Goal: Information Seeking & Learning: Find specific fact

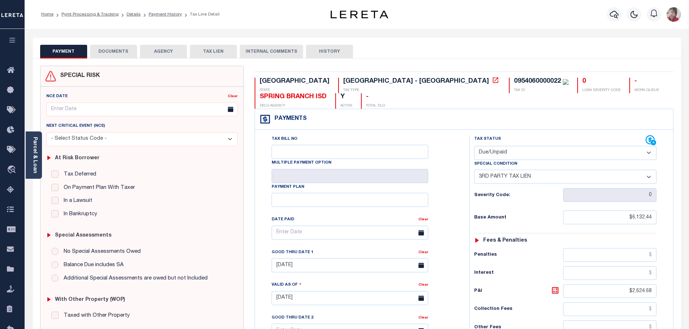
select select "DUE"
select select "20"
click at [10, 43] on icon "button" at bounding box center [12, 40] width 8 height 7
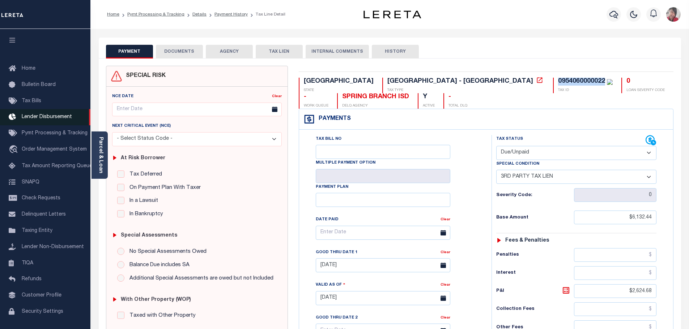
click at [45, 120] on span "Lender Disbursement" at bounding box center [47, 117] width 50 height 5
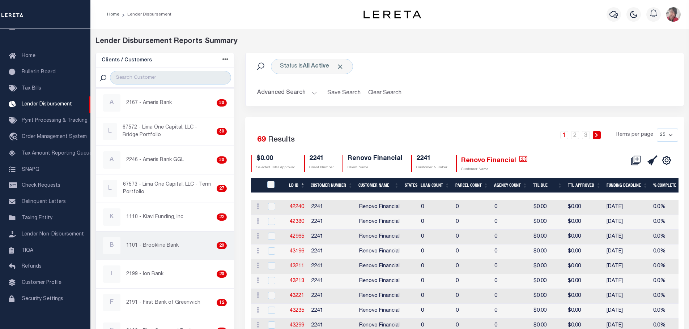
scroll to position [181, 0]
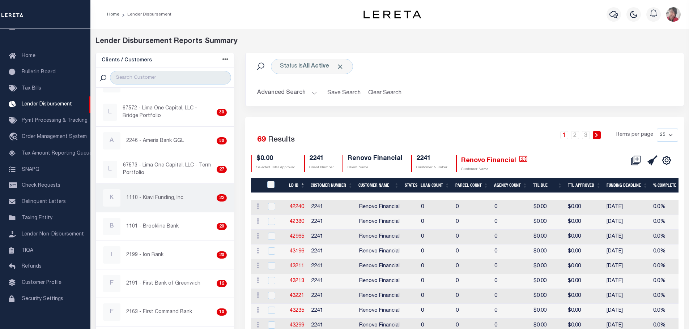
click at [157, 205] on div "K 1110 - Kiavi Funding, Inc. 22" at bounding box center [165, 197] width 124 height 17
checkbox input "true"
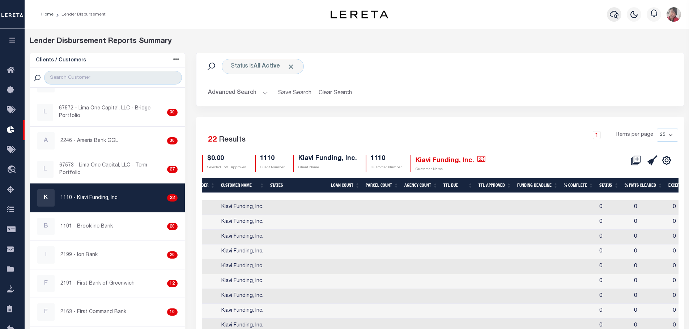
click at [613, 12] on icon "button" at bounding box center [613, 15] width 9 height 8
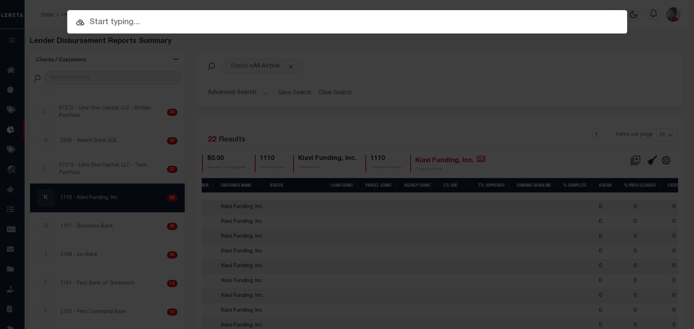
click at [252, 34] on div "Include Loans TBM Customers Borrowers Payments (Lender Non-Disb) Payments (Lend…" at bounding box center [347, 164] width 694 height 329
click at [256, 18] on input "text" at bounding box center [347, 22] width 560 height 13
click at [256, 22] on input "text" at bounding box center [347, 22] width 560 height 13
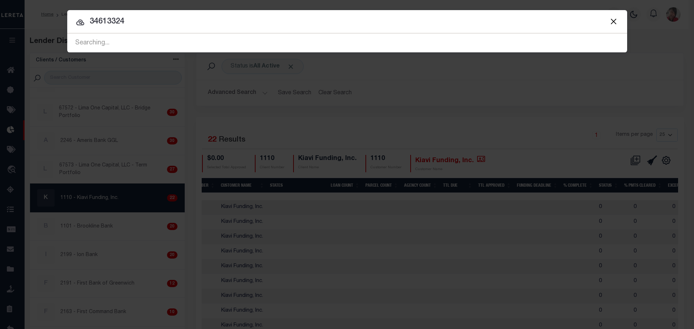
type input "34613324"
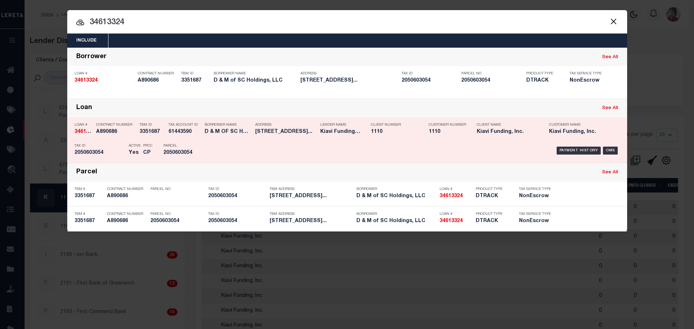
click at [245, 139] on div "Borrower Name D & M OF SC HOLDINGS, LLC" at bounding box center [228, 129] width 47 height 21
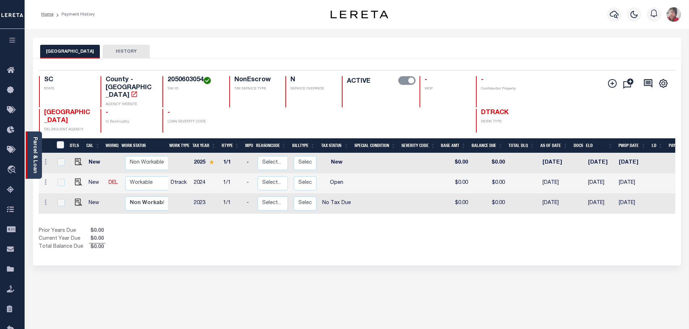
click at [36, 156] on link "Parcel & Loan" at bounding box center [34, 155] width 5 height 37
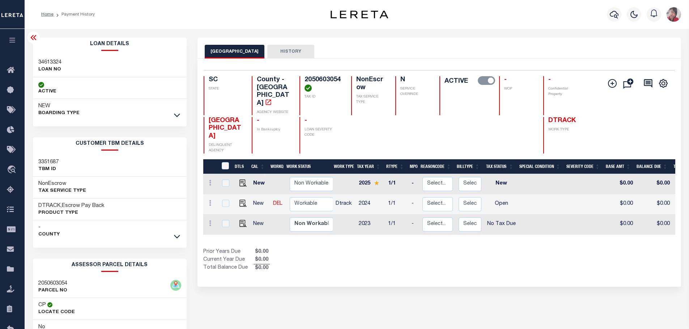
click at [335, 78] on h4 "2050603054" at bounding box center [323, 84] width 38 height 16
copy h4 "2050603054"
click at [243, 200] on img "" at bounding box center [242, 203] width 7 height 7
checkbox input "true"
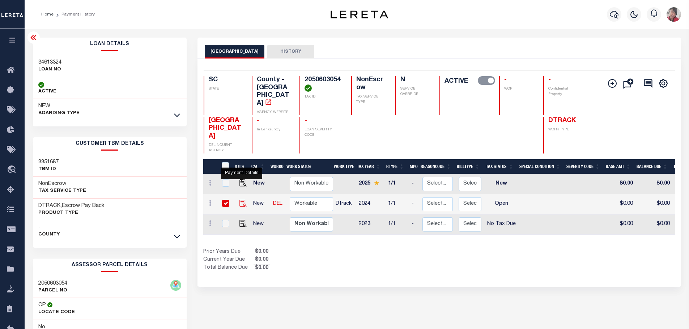
checkbox input "true"
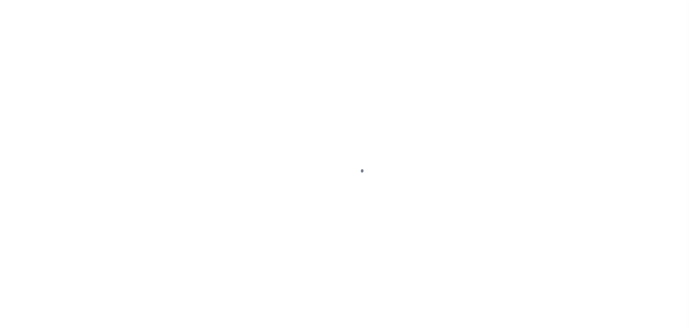
select select "OP2"
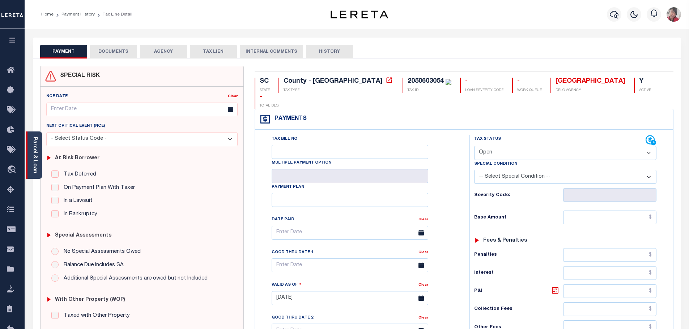
click at [34, 167] on link "Parcel & Loan" at bounding box center [34, 155] width 5 height 37
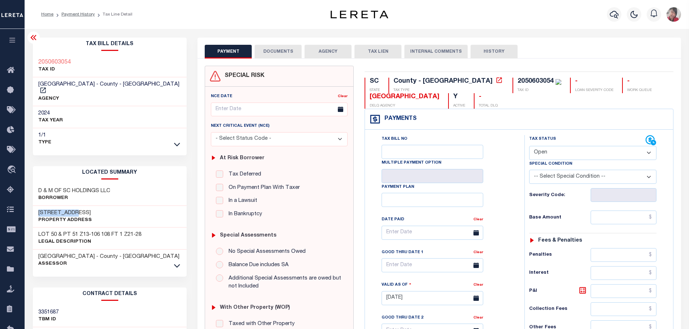
drag, startPoint x: 76, startPoint y: 205, endPoint x: 38, endPoint y: 200, distance: 38.2
click at [38, 206] on div "716 CARDINAL ST Property Address" at bounding box center [110, 217] width 154 height 22
copy h3 "716 CARDINAL"
